Goal: Information Seeking & Learning: Understand process/instructions

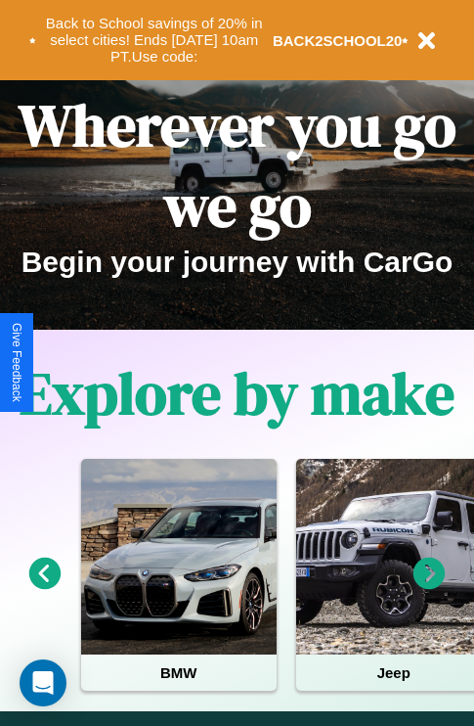
scroll to position [2369, 0]
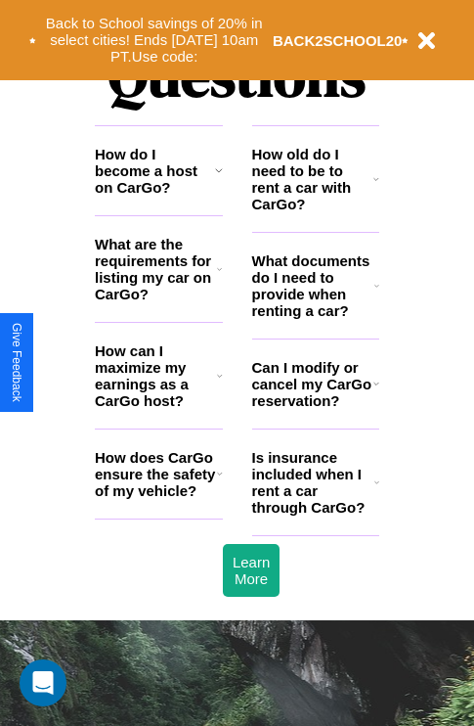
click at [376, 293] on icon at bounding box center [377, 286] width 5 height 16
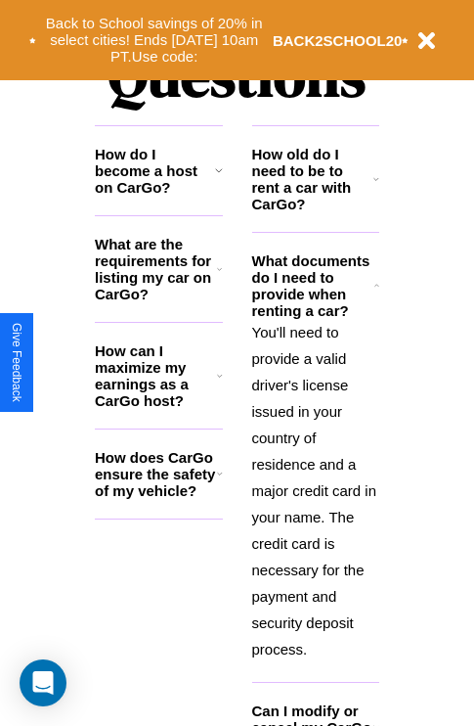
click at [376, 187] on icon at bounding box center [377, 179] width 6 height 16
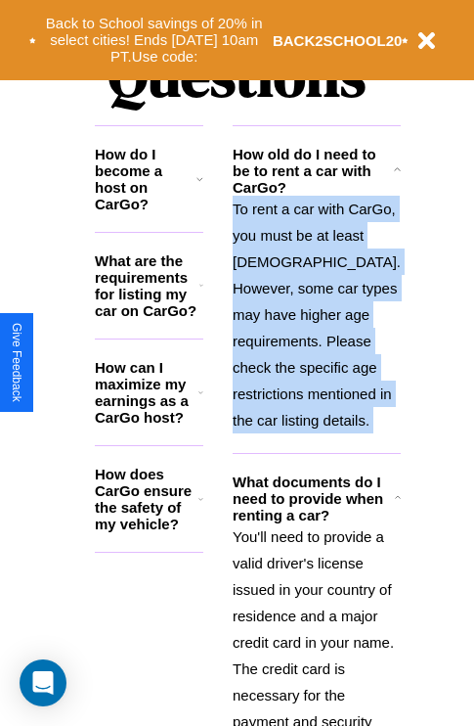
scroll to position [2898, 0]
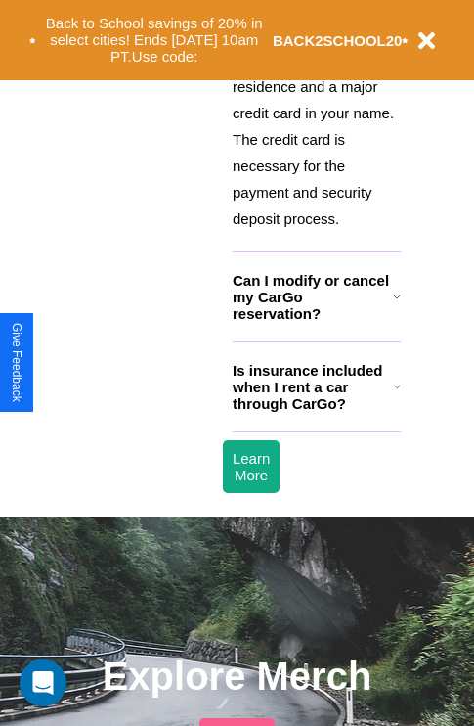
click at [315, 412] on h3 "Is insurance included when I rent a car through CarGo?" at bounding box center [313, 387] width 161 height 50
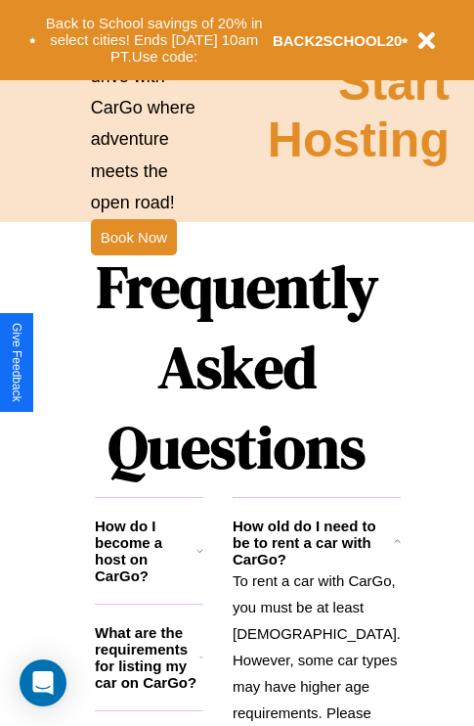
click at [158, 672] on h3 "What are the requirements for listing my car on CarGo?" at bounding box center [147, 657] width 105 height 66
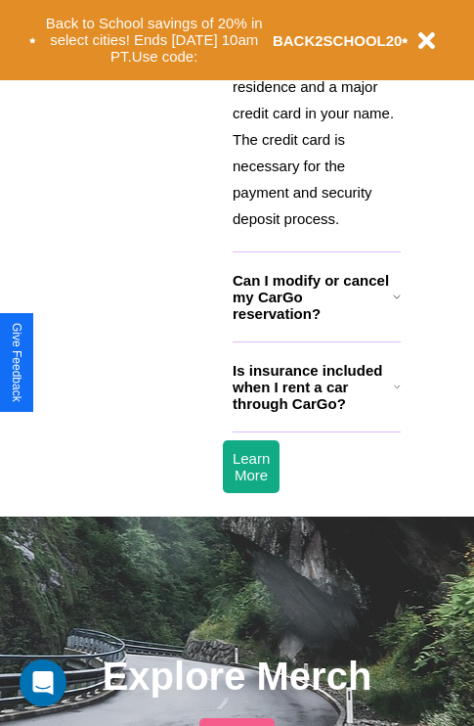
click at [315, 412] on h3 "Is insurance included when I rent a car through CarGo?" at bounding box center [313, 387] width 161 height 50
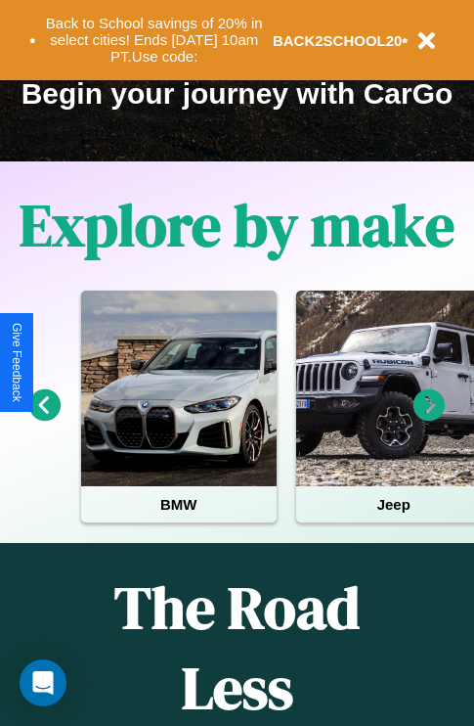
click at [44, 419] on icon at bounding box center [45, 405] width 32 height 32
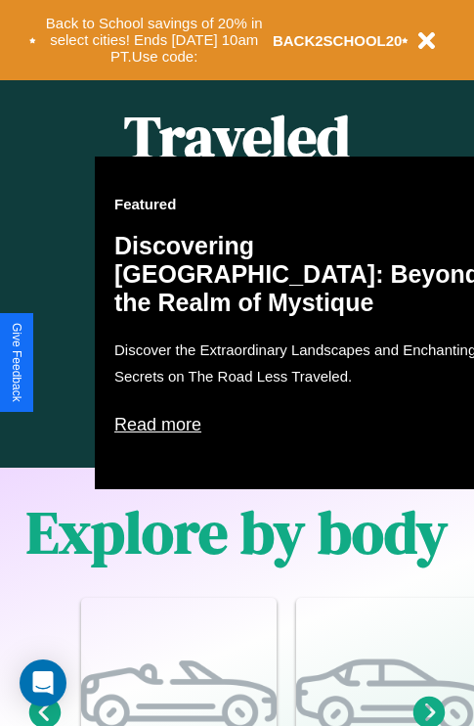
scroll to position [1523, 0]
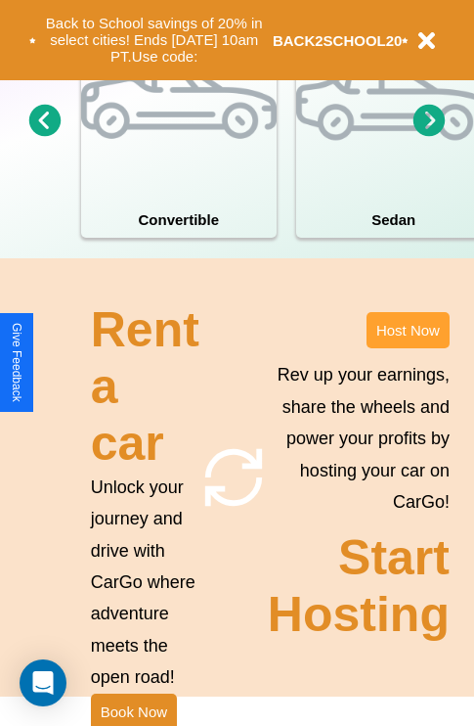
click at [408, 348] on button "Host Now" at bounding box center [408, 330] width 83 height 36
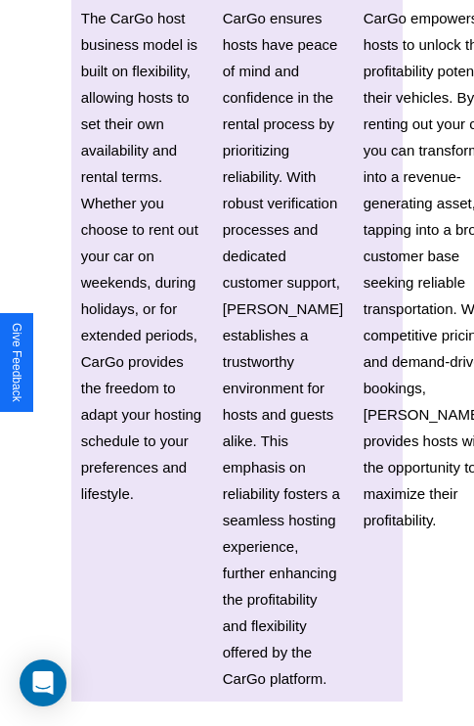
scroll to position [2878, 0]
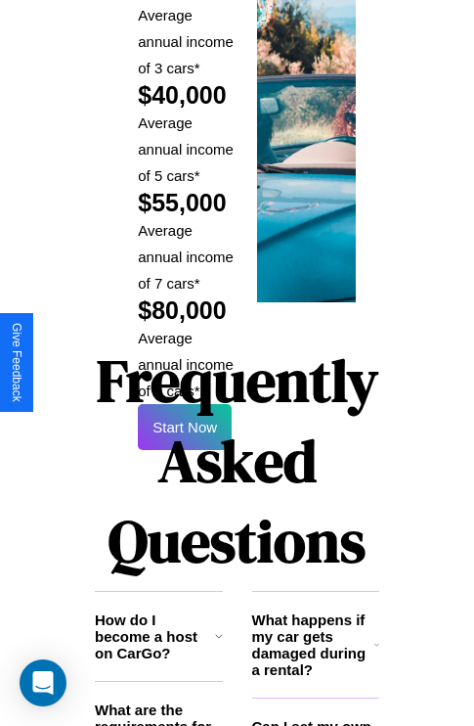
click at [185, 362] on h1 "Frequently Asked Questions" at bounding box center [237, 461] width 285 height 260
